Goal: Task Accomplishment & Management: Manage account settings

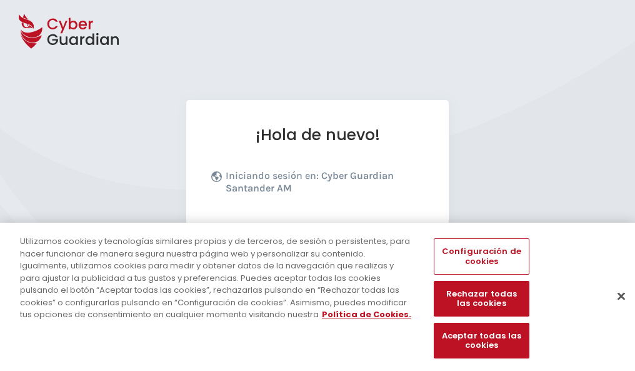
scroll to position [153, 0]
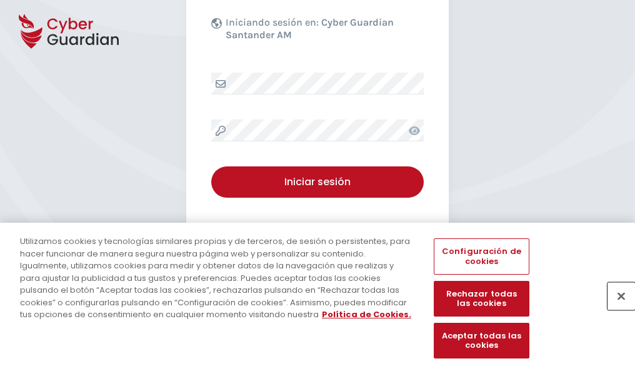
click at [615, 309] on button "Cerrar" at bounding box center [622, 296] width 28 height 28
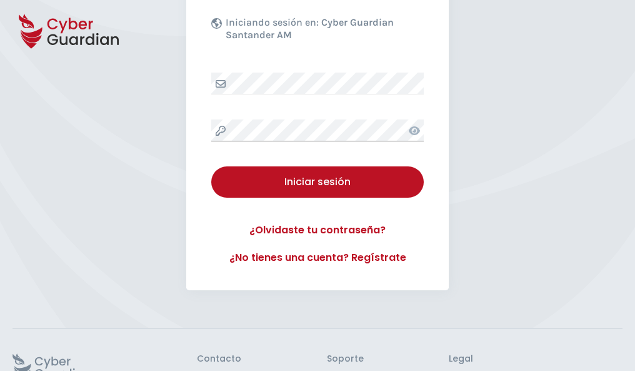
scroll to position [243, 0]
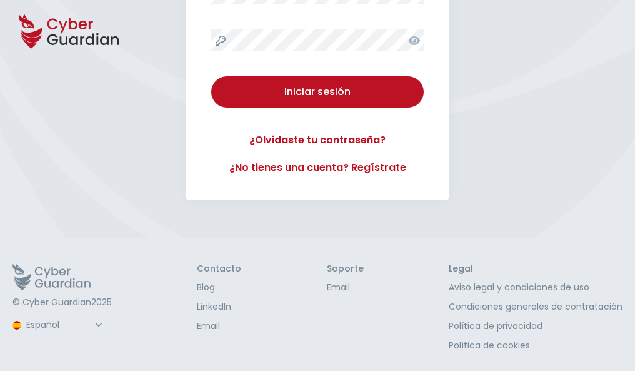
click at [211, 76] on button "Iniciar sesión" at bounding box center [317, 91] width 213 height 31
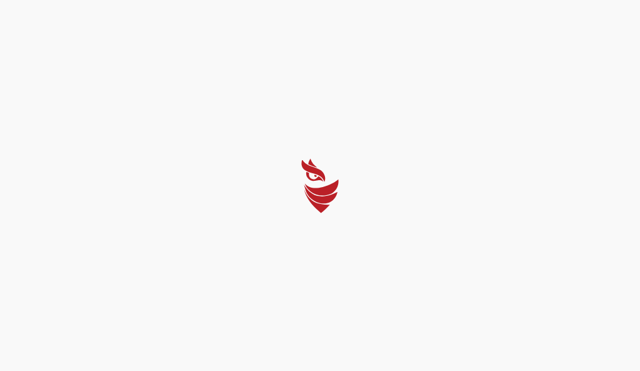
select select "Português (BR)"
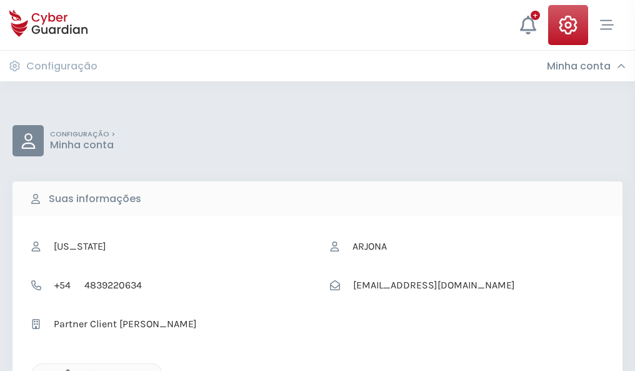
click at [64, 369] on icon "button" at bounding box center [64, 374] width 11 height 11
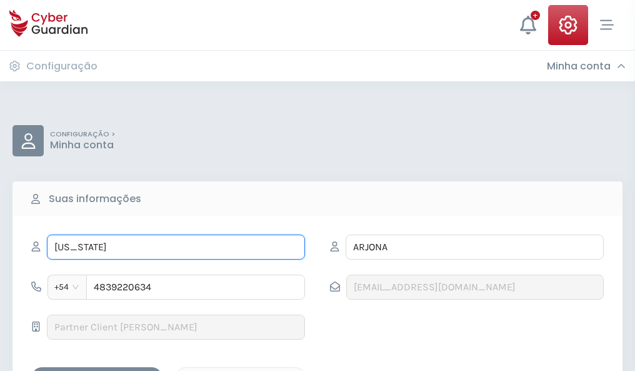
click at [176, 247] on input "VIRGINIA" at bounding box center [176, 246] width 258 height 25
type input "V"
type input "Clímaco"
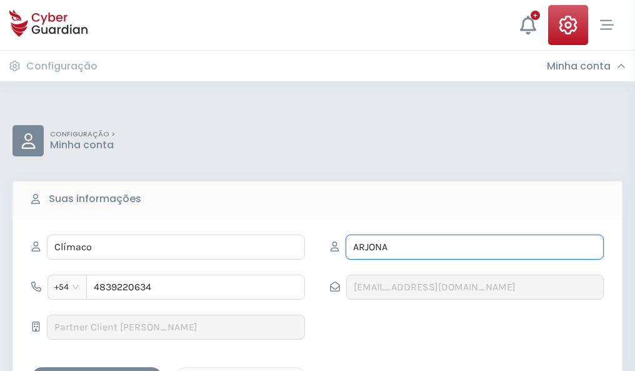
click at [474, 247] on input "ARJONA" at bounding box center [475, 246] width 258 height 25
type input "A"
type input "Varela"
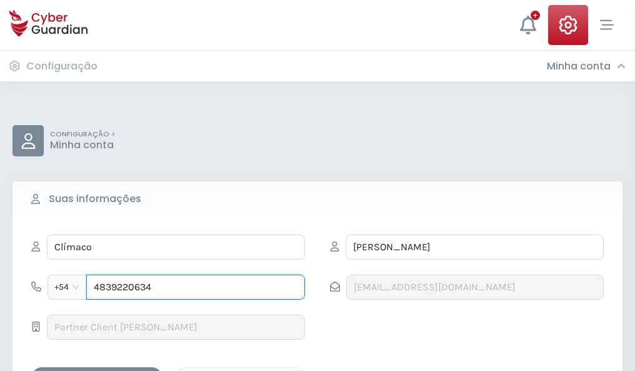
click at [196, 287] on input "4839220634" at bounding box center [195, 286] width 219 height 25
type input "4"
type input "4986058921"
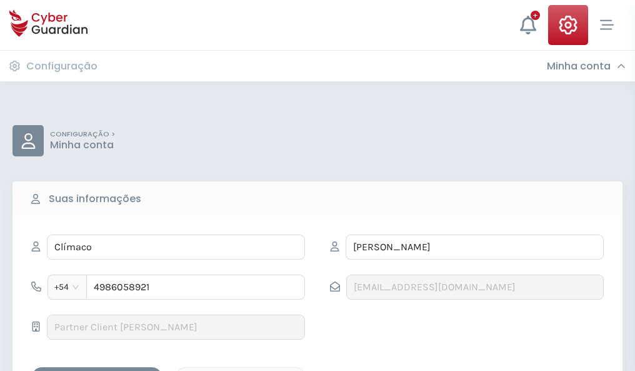
click at [97, 370] on div "Salvar alterações" at bounding box center [97, 378] width 113 height 16
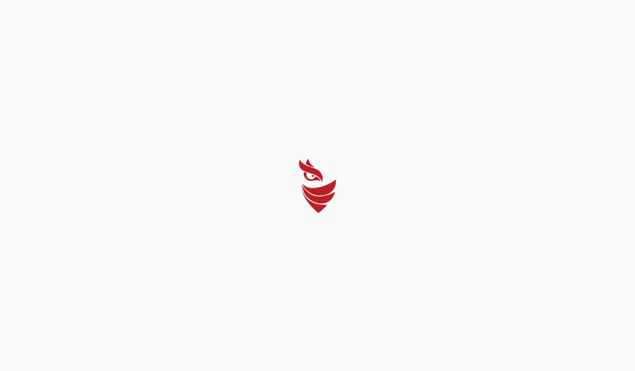
select select "Português (BR)"
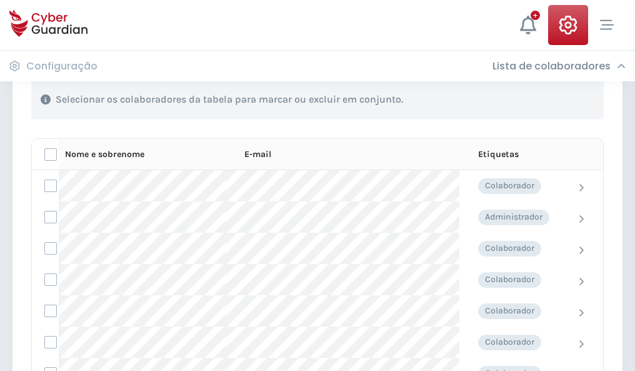
scroll to position [535, 0]
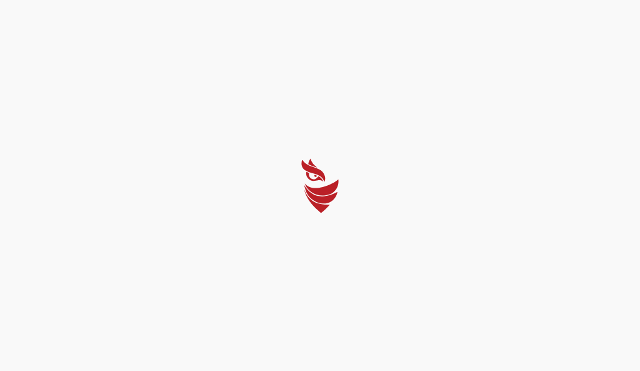
select select "Português (BR)"
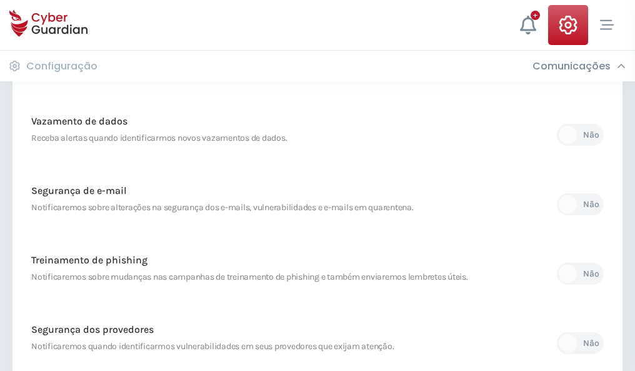
scroll to position [658, 0]
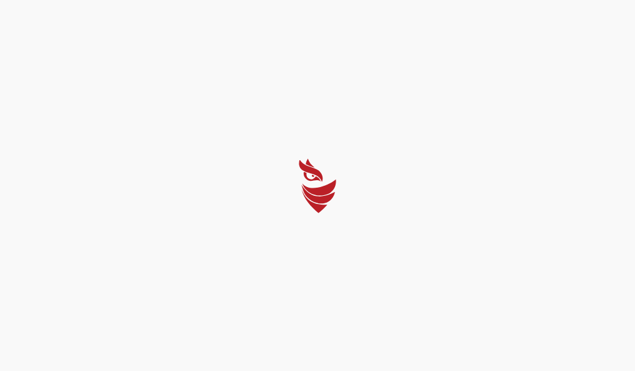
select select "Português (BR)"
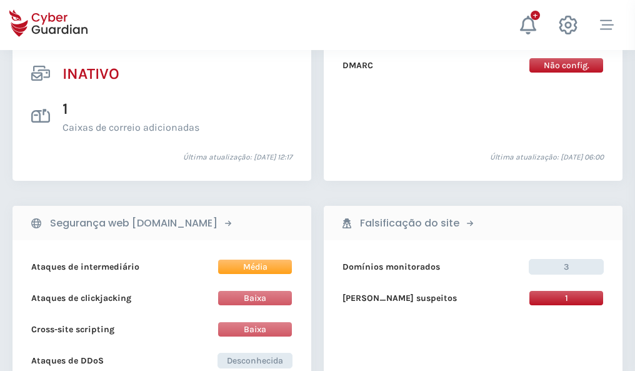
scroll to position [1239, 0]
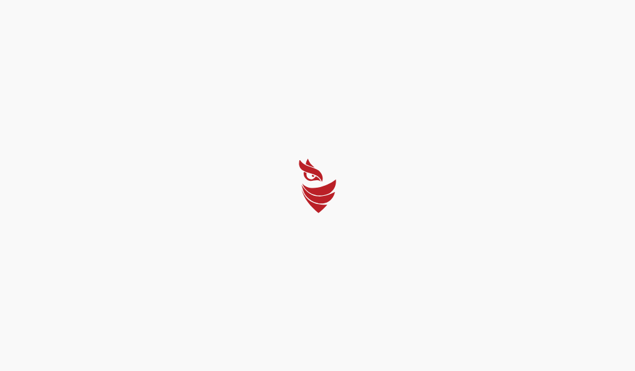
select select "Português (BR)"
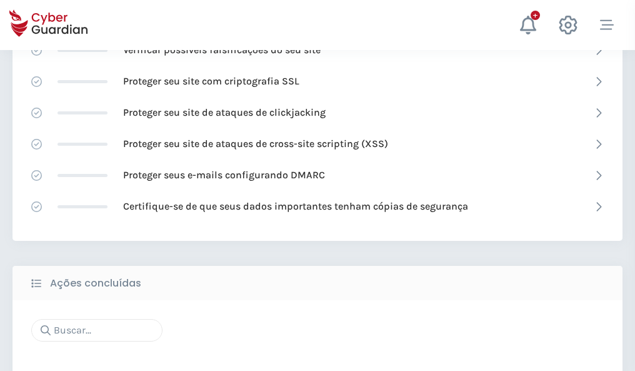
scroll to position [833, 0]
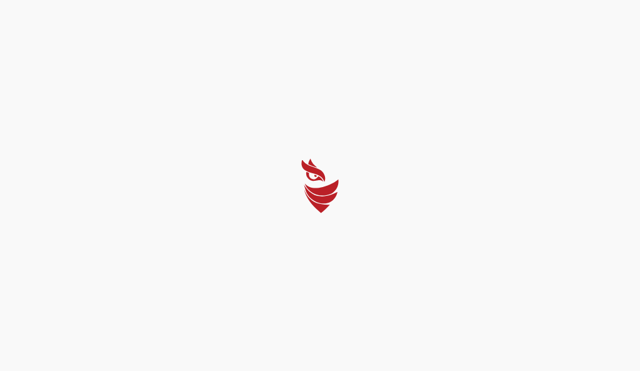
select select "Português (BR)"
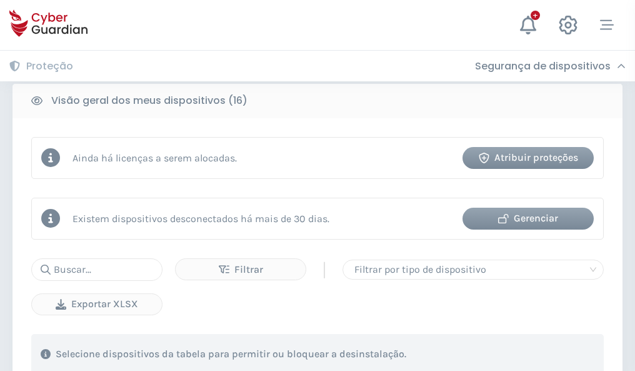
scroll to position [1165, 0]
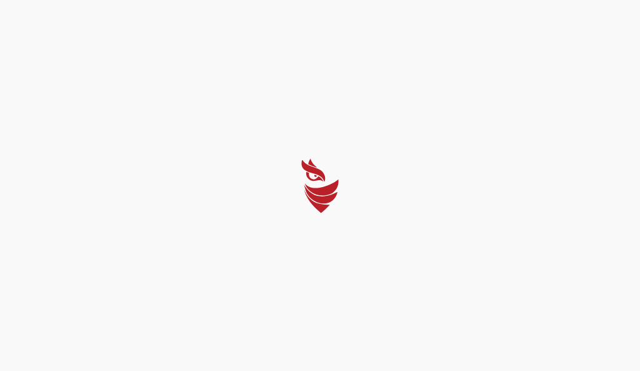
select select "Português (BR)"
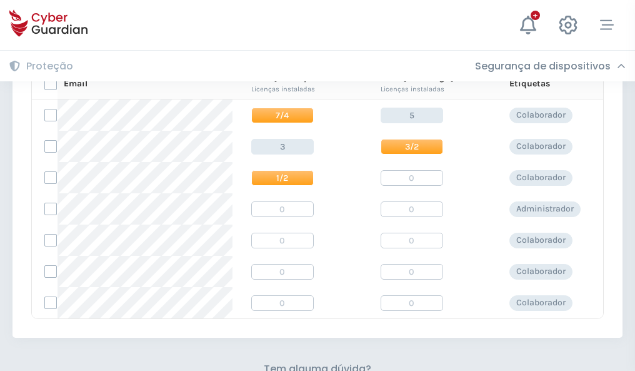
scroll to position [536, 0]
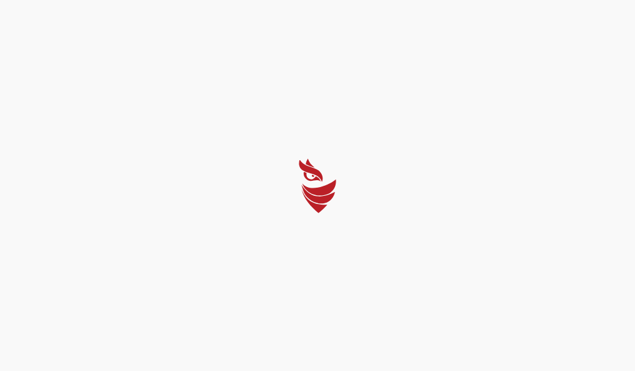
select select "Português (BR)"
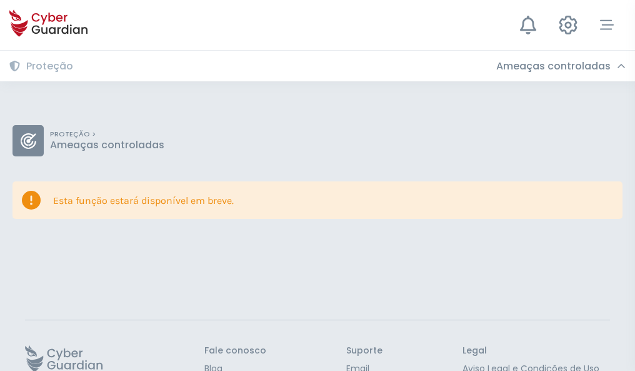
scroll to position [81, 0]
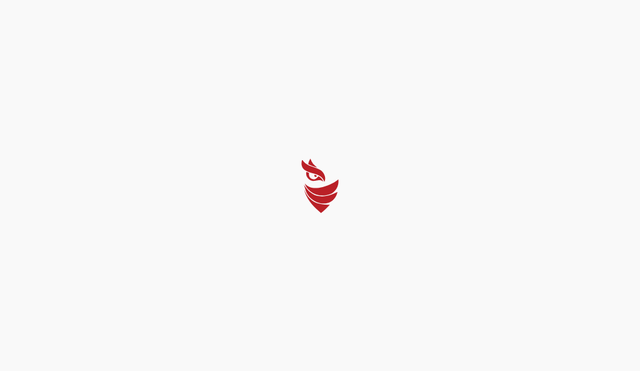
select select "Português (BR)"
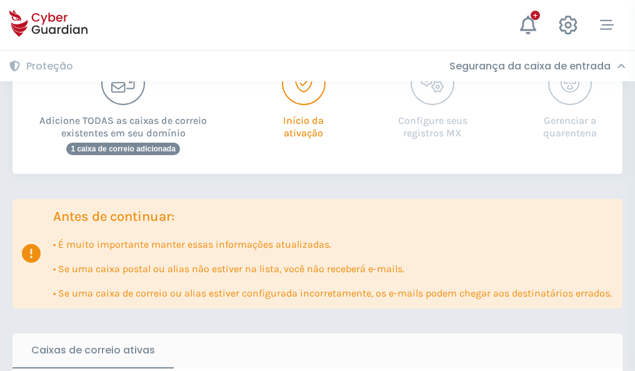
scroll to position [763, 0]
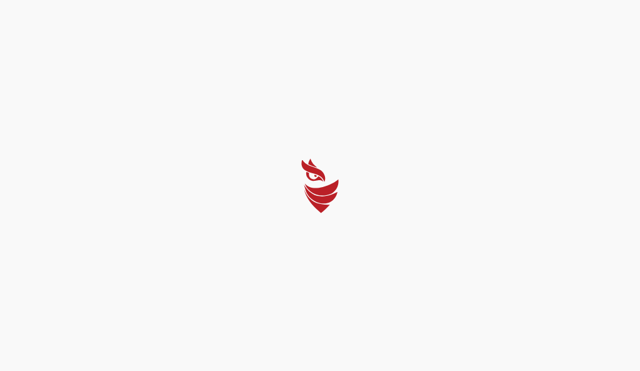
select select "Português (BR)"
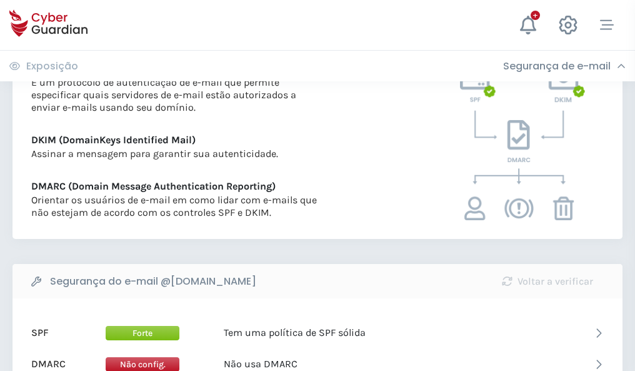
scroll to position [674, 0]
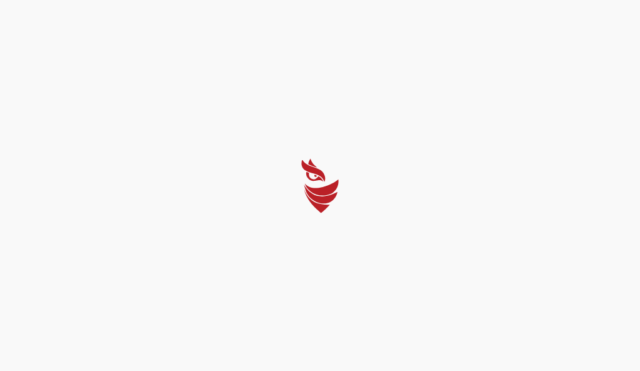
select select "Português (BR)"
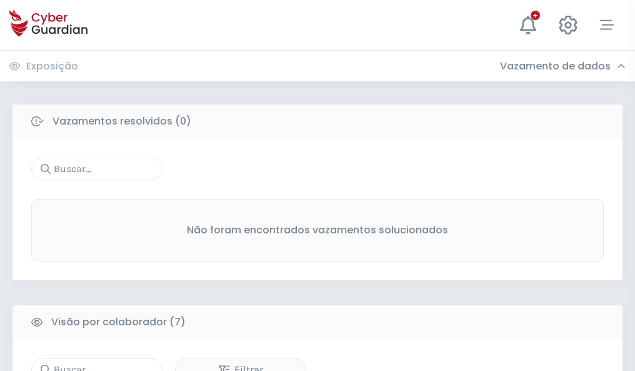
scroll to position [1034, 0]
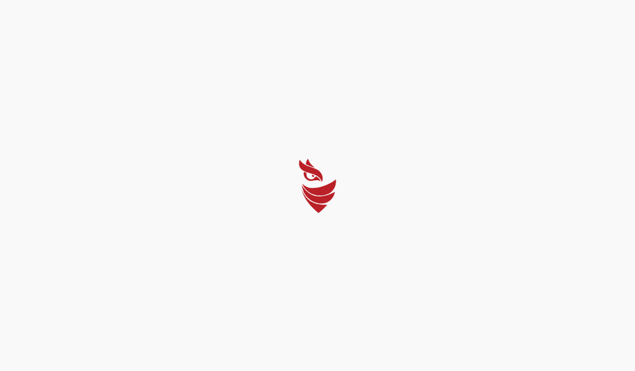
select select "Português (BR)"
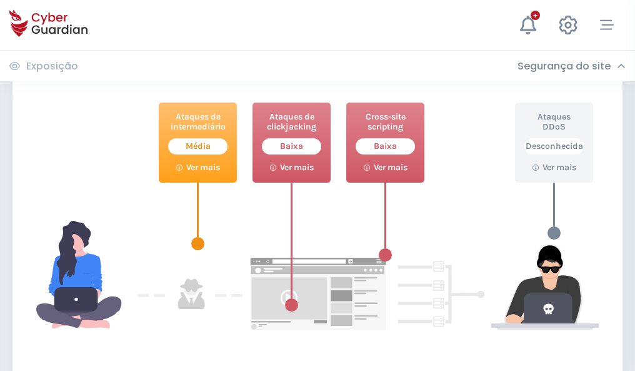
scroll to position [681, 0]
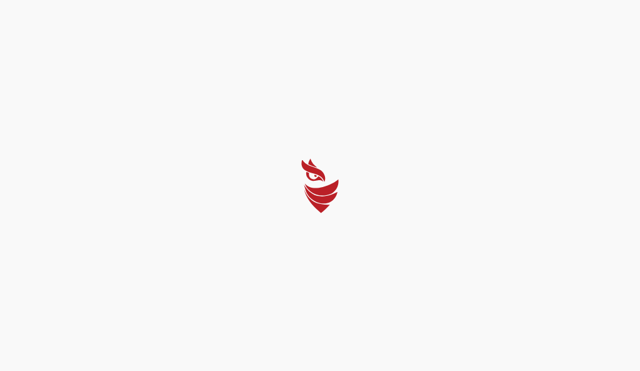
select select "Português (BR)"
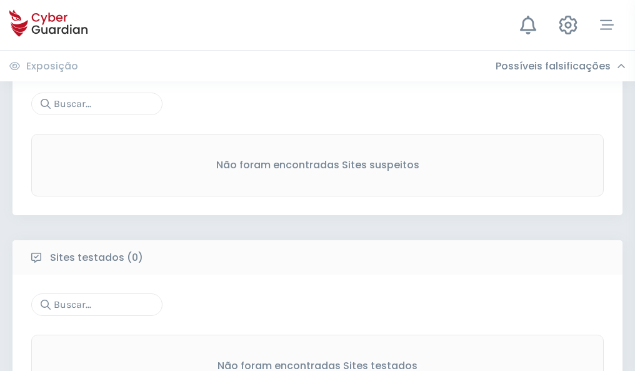
scroll to position [654, 0]
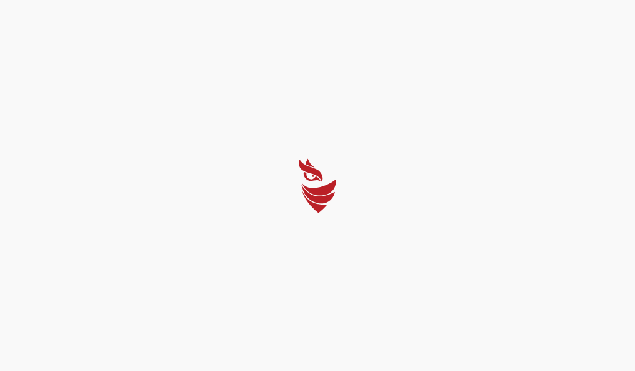
select select "Português (BR)"
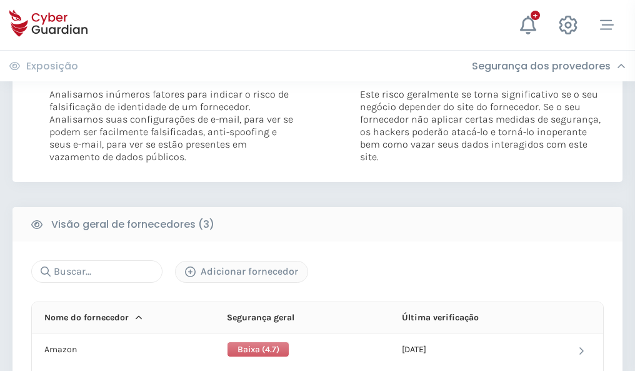
scroll to position [700, 0]
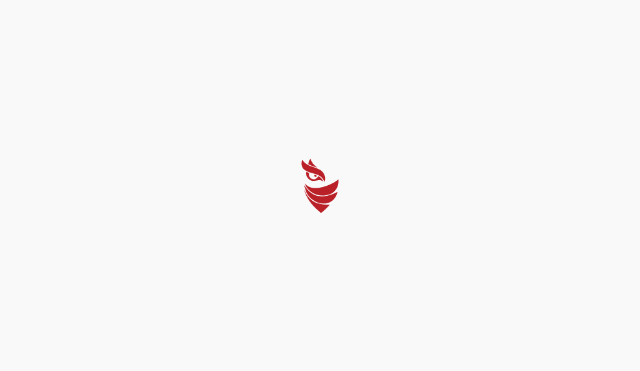
select select "Português (BR)"
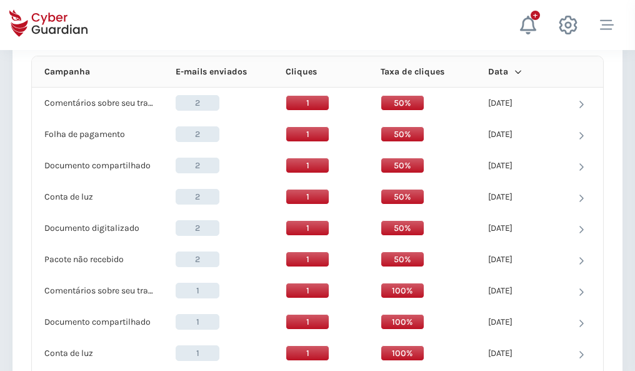
scroll to position [1121, 0]
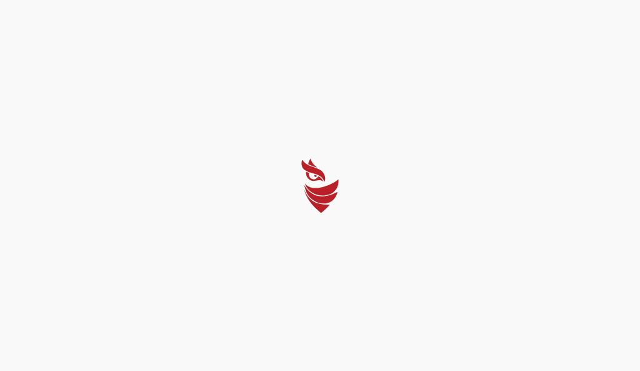
select select "Português (BR)"
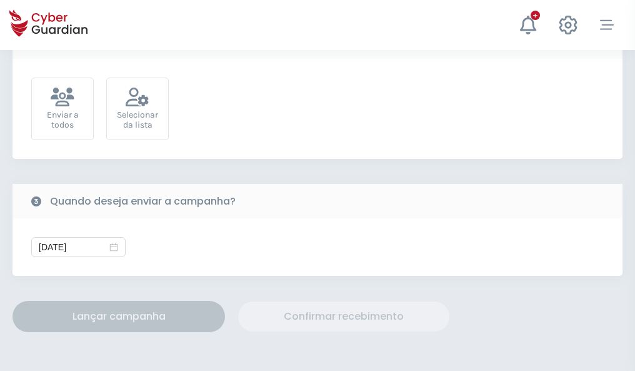
scroll to position [458, 0]
